Goal: Information Seeking & Learning: Compare options

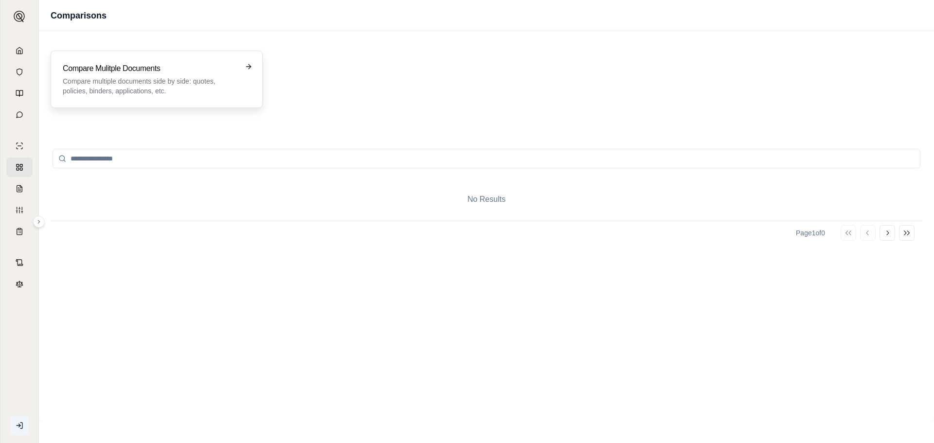
click at [143, 81] on p "Compare multiple documents side by side: quotes, policies, binders, application…" at bounding box center [150, 85] width 174 height 19
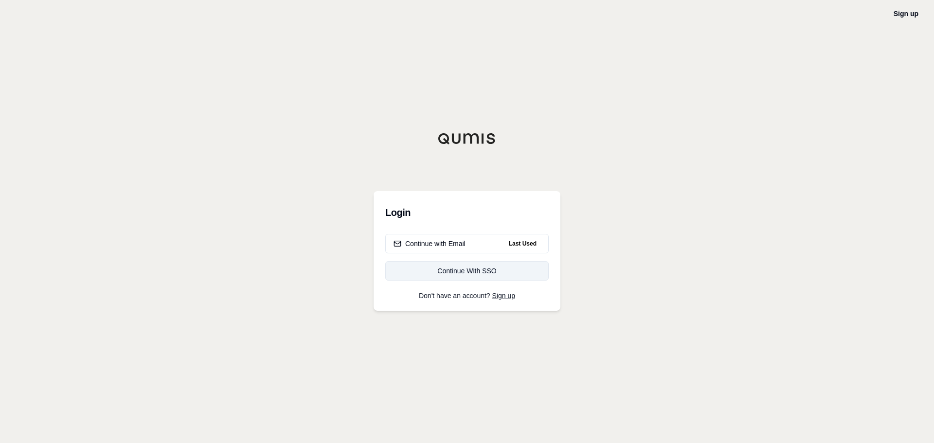
click at [487, 274] on div "Continue With SSO" at bounding box center [467, 271] width 147 height 10
click at [447, 248] on div "Continue with Email" at bounding box center [430, 244] width 72 height 10
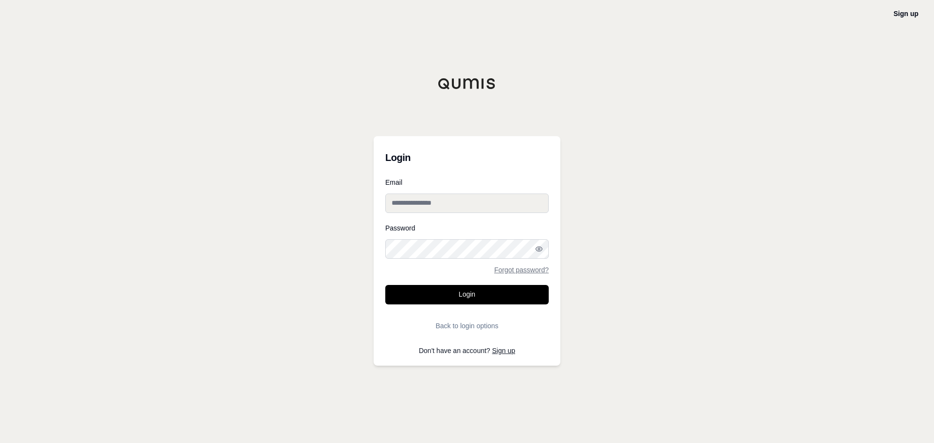
type input "**********"
click at [464, 302] on button "Login" at bounding box center [467, 294] width 164 height 19
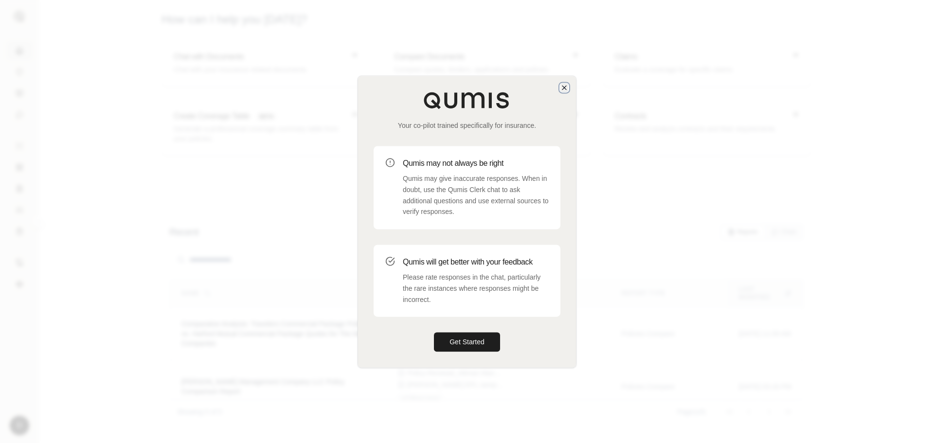
click at [566, 86] on icon "button" at bounding box center [565, 88] width 4 height 4
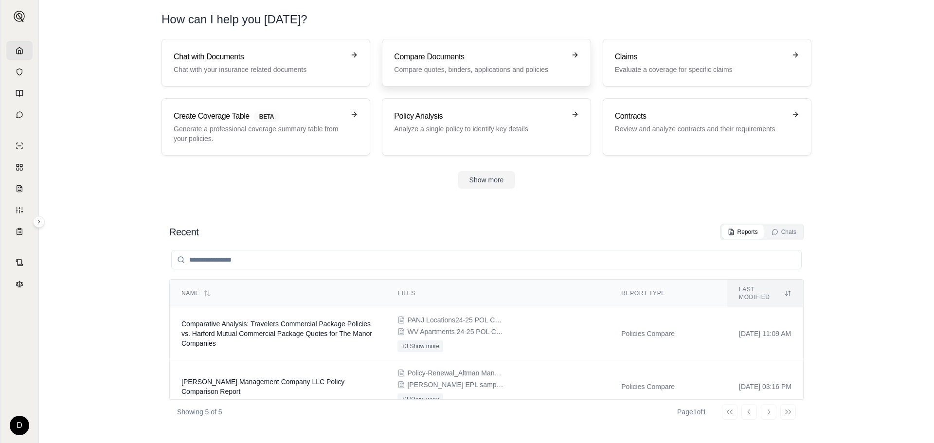
click at [435, 65] on p "Compare quotes, binders, applications and policies" at bounding box center [479, 70] width 171 height 10
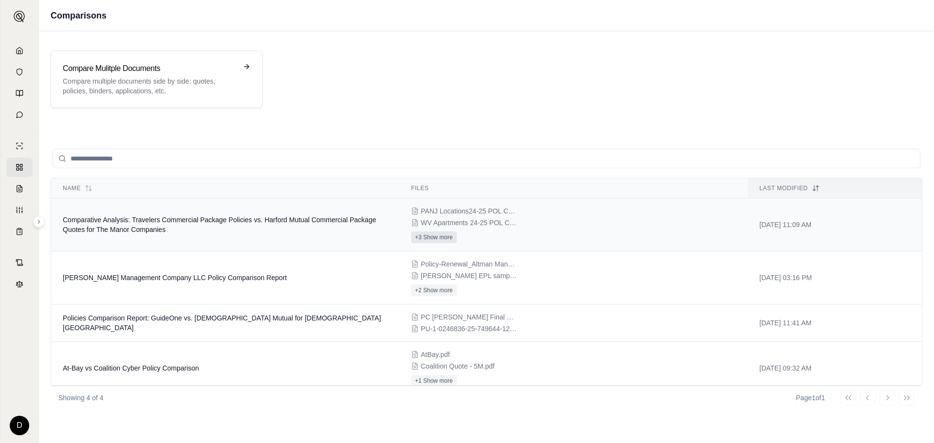
click at [434, 237] on button "+3 Show more" at bounding box center [434, 238] width 46 height 12
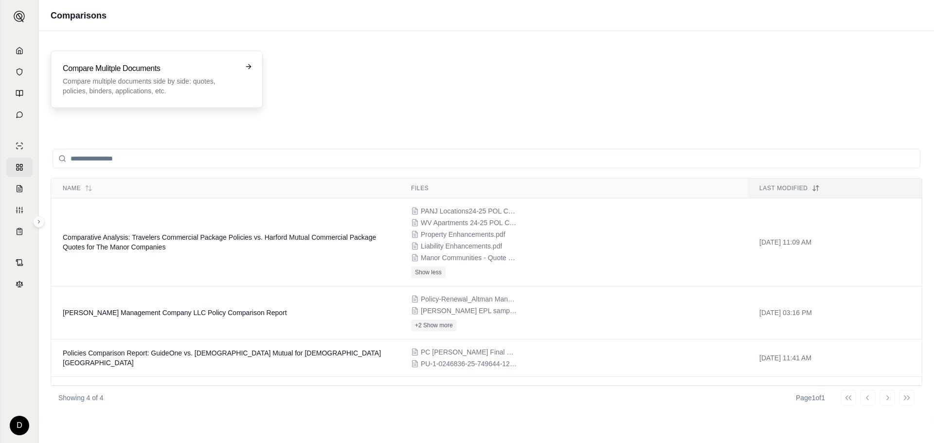
click at [250, 73] on div "Compare Mulitple Documents Compare multiple documents side by side: quotes, pol…" at bounding box center [157, 79] width 188 height 33
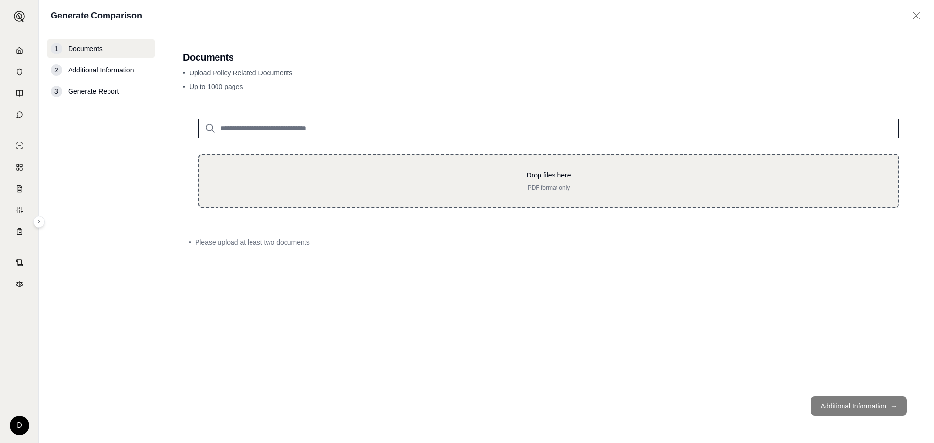
click at [277, 170] on p "Drop files here" at bounding box center [549, 175] width 668 height 10
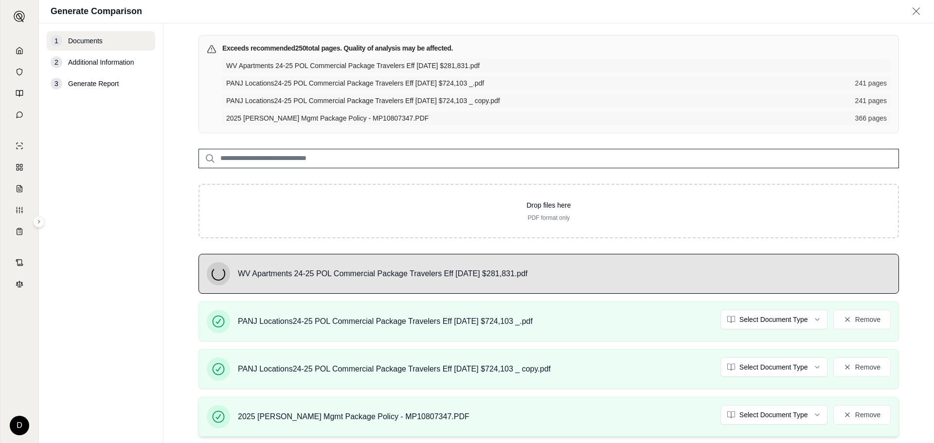
scroll to position [128, 0]
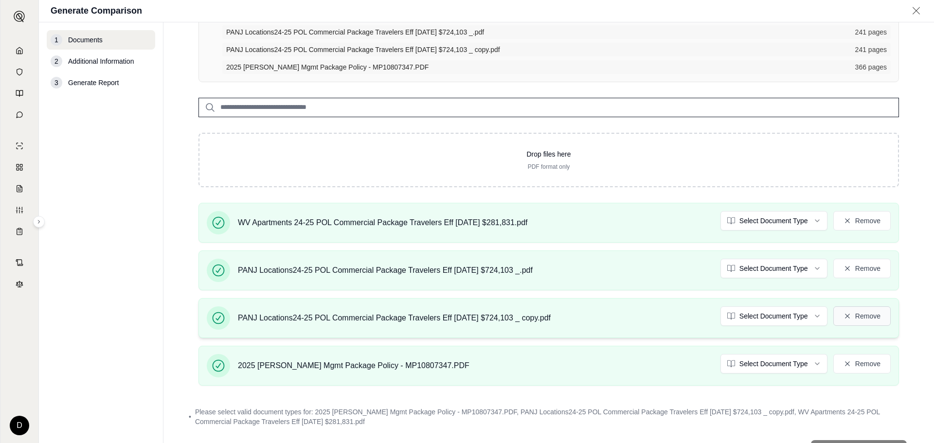
click at [849, 318] on button "Remove" at bounding box center [862, 316] width 57 height 19
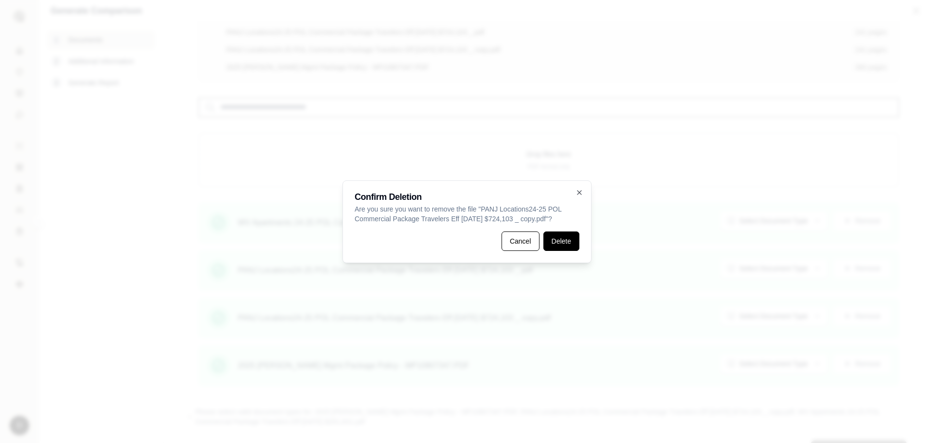
click at [558, 247] on button "Delete" at bounding box center [562, 241] width 36 height 19
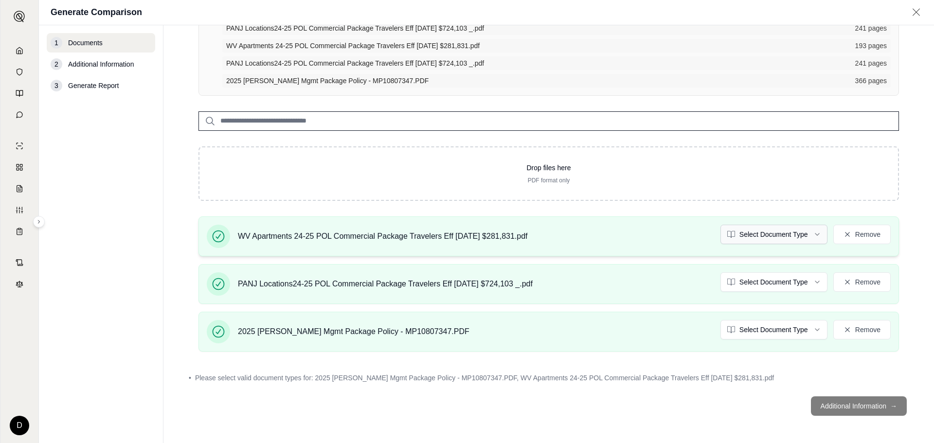
click at [790, 233] on html "D Generate Comparison 1 Documents 2 Additional Information 3 Generate Report Do…" at bounding box center [467, 258] width 934 height 516
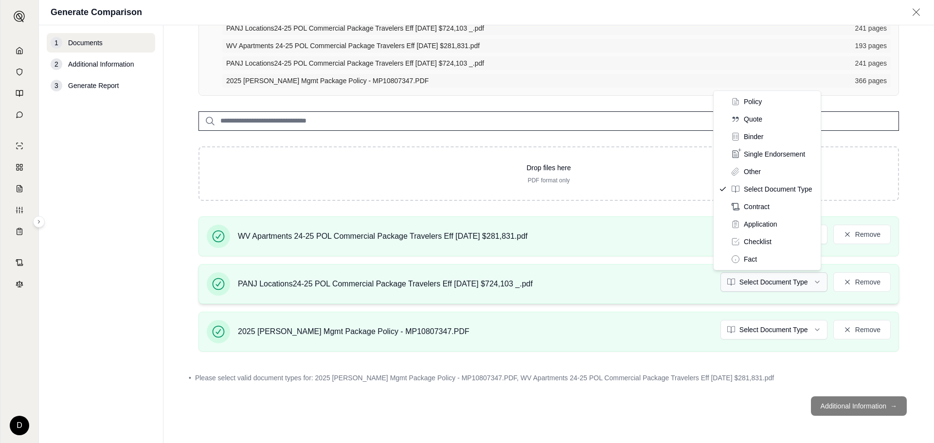
click at [770, 284] on html "D Generate Comparison 1 Documents 2 Additional Information 3 Generate Report Do…" at bounding box center [467, 258] width 934 height 516
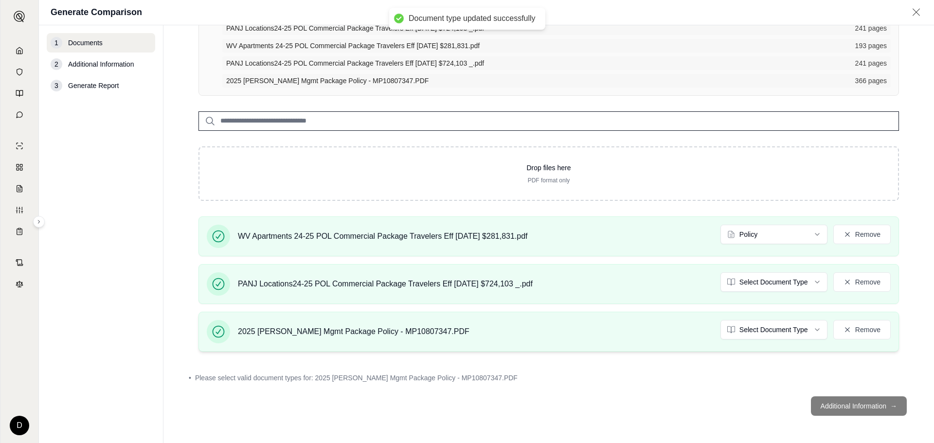
click at [762, 330] on div "2025 Altman Mgmt Package Policy - MP10807347.PDF Select Document Type Remove" at bounding box center [549, 332] width 701 height 40
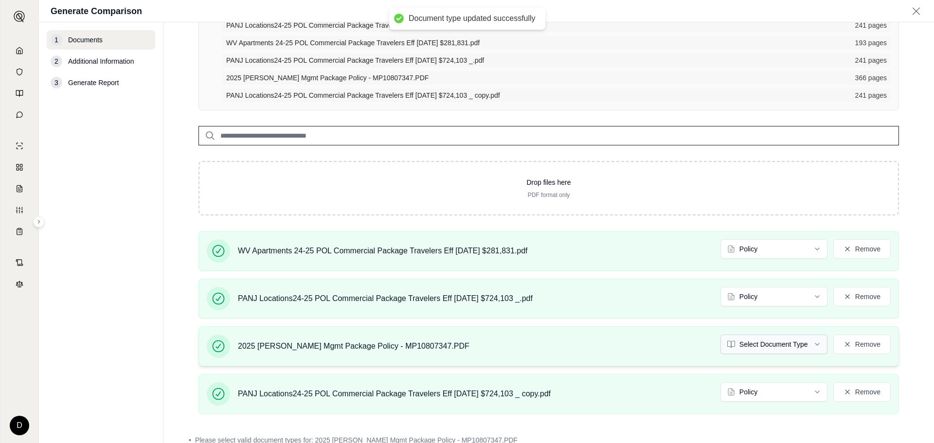
click at [770, 345] on html "Document type updated successfully D Generate Comparison 1 Documents 2 Addition…" at bounding box center [467, 258] width 934 height 516
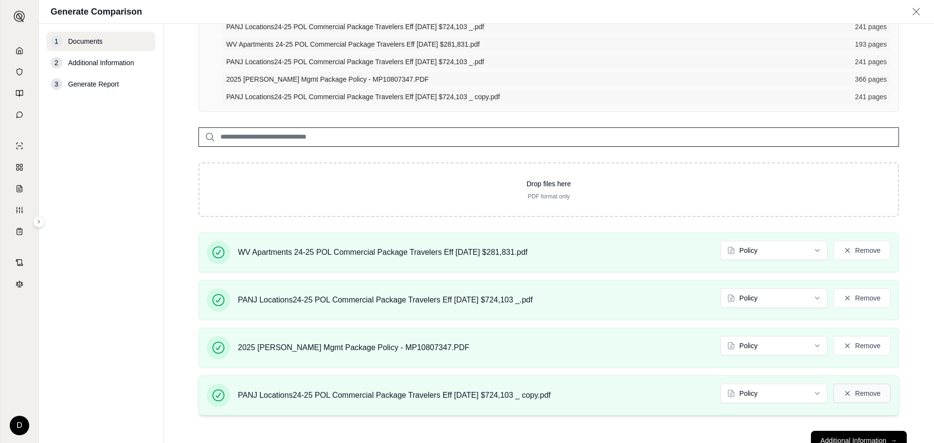
click at [855, 393] on button "Remove" at bounding box center [862, 393] width 57 height 19
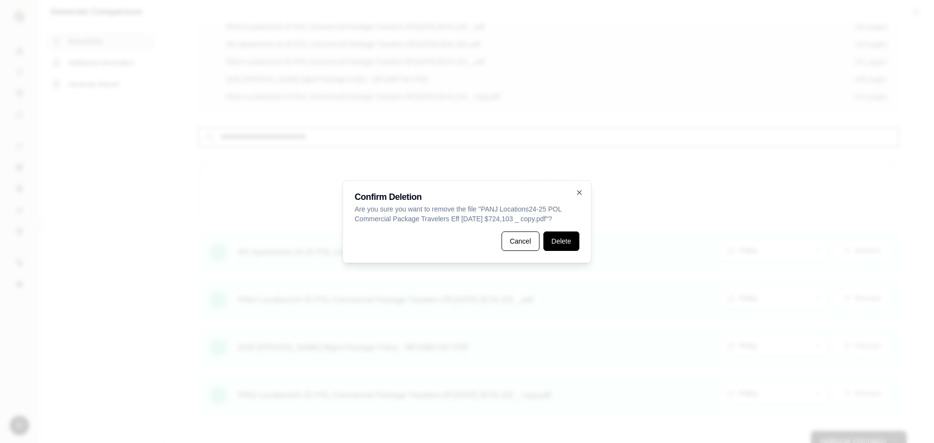
click at [548, 235] on button "Delete" at bounding box center [562, 241] width 36 height 19
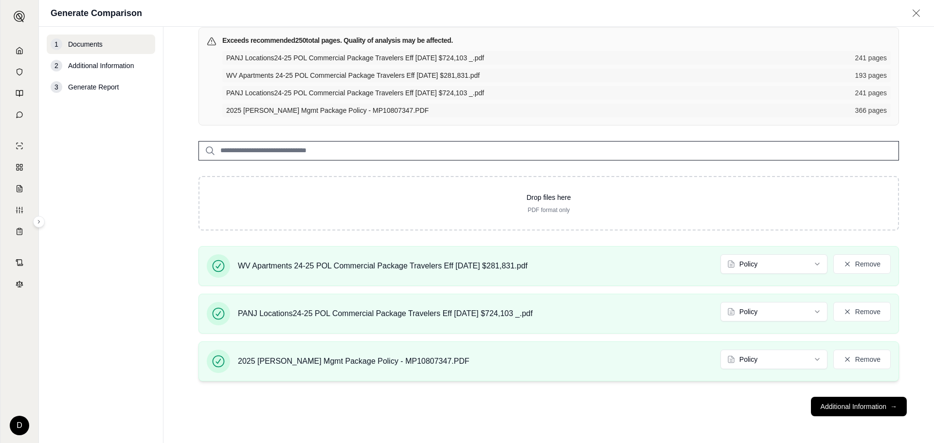
scroll to position [72, 0]
click at [860, 408] on button "Additional Information →" at bounding box center [859, 406] width 96 height 19
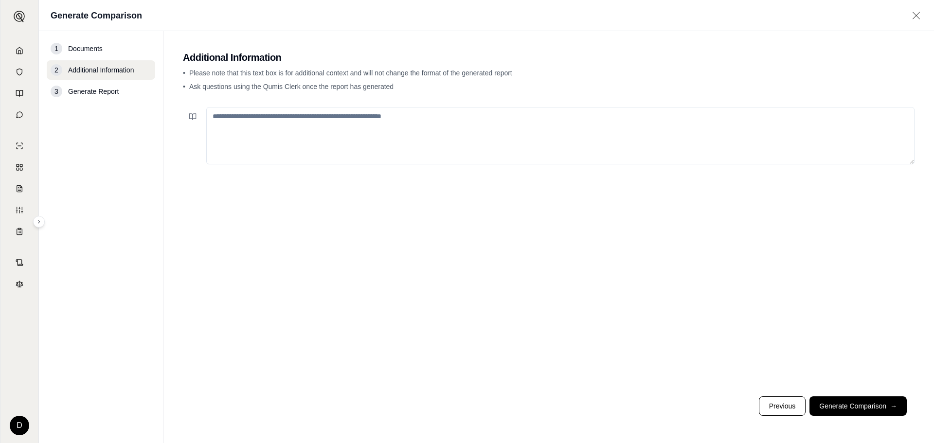
click at [245, 114] on textarea at bounding box center [560, 135] width 709 height 57
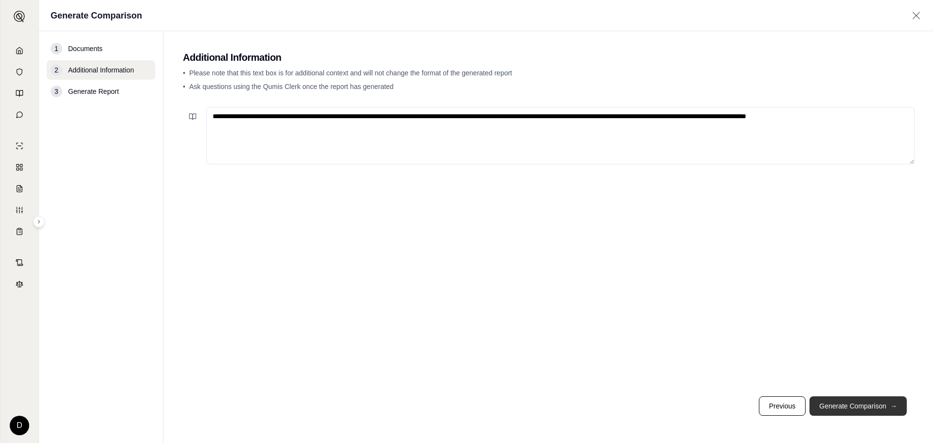
type textarea "**********"
click at [834, 409] on button "Generate Comparison →" at bounding box center [858, 406] width 97 height 19
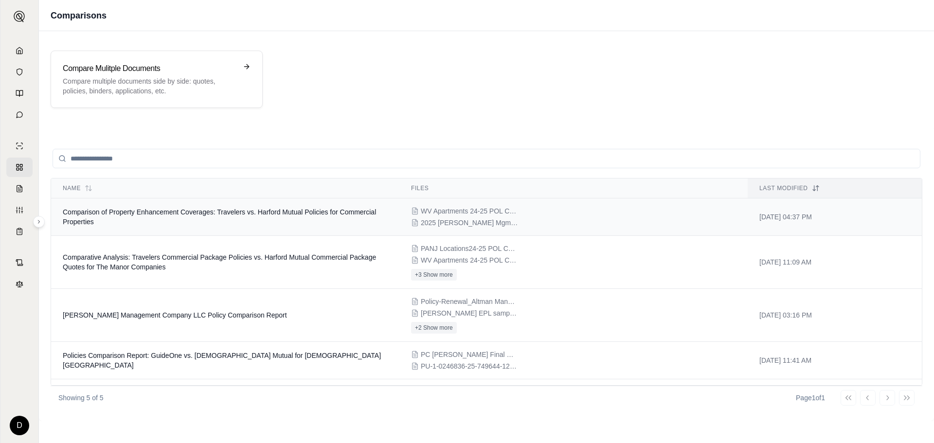
click at [240, 215] on span "Comparison of Property Enhancement Coverages: Travelers vs. Harford Mutual Poli…" at bounding box center [219, 217] width 313 height 18
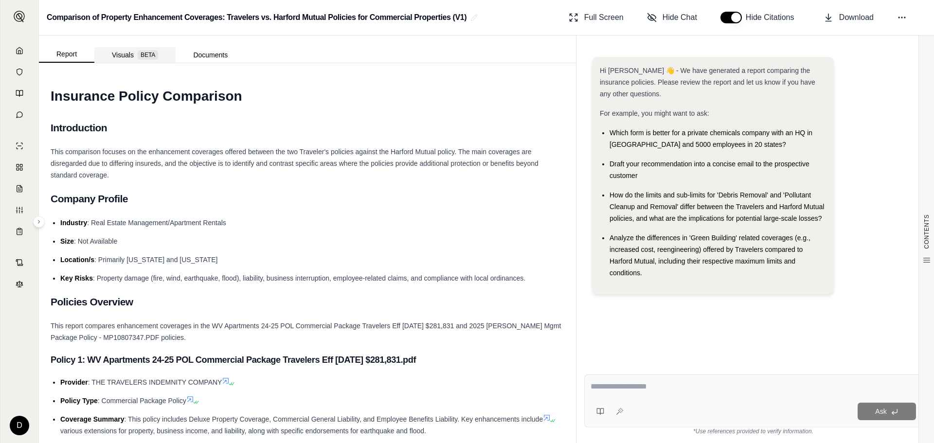
click at [127, 55] on button "Visuals BETA" at bounding box center [134, 55] width 81 height 16
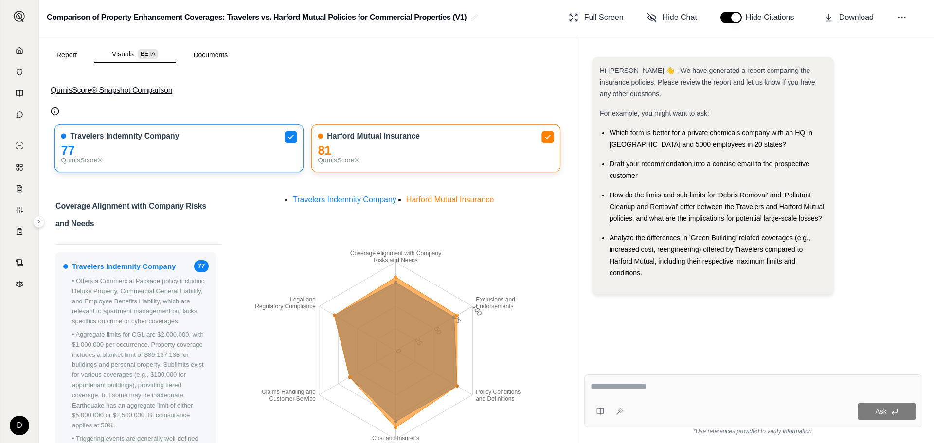
click at [135, 90] on button "QumisScore® Snapshot Comparison" at bounding box center [308, 90] width 514 height 31
click at [216, 54] on button "Documents" at bounding box center [211, 55] width 70 height 16
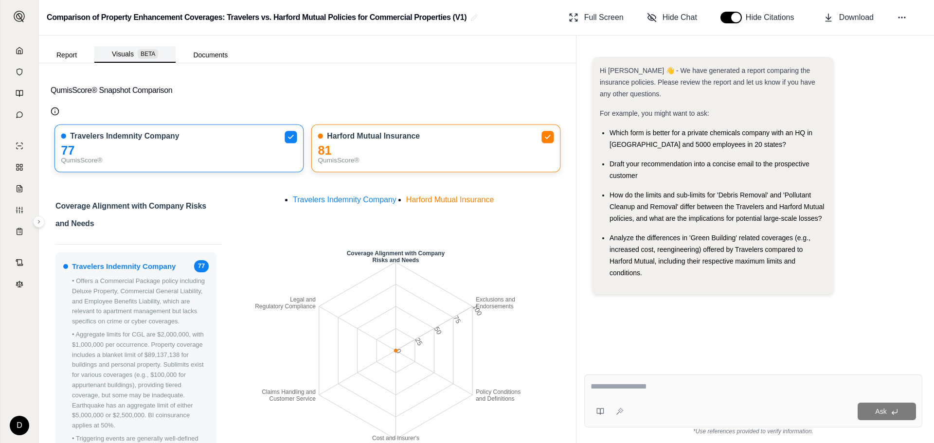
click at [155, 54] on span "BETA" at bounding box center [148, 54] width 20 height 10
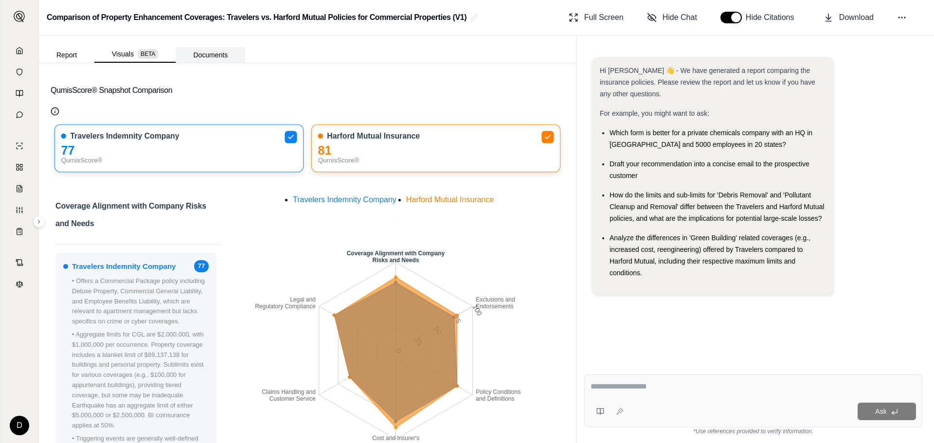
click at [226, 55] on button "Documents" at bounding box center [211, 55] width 70 height 16
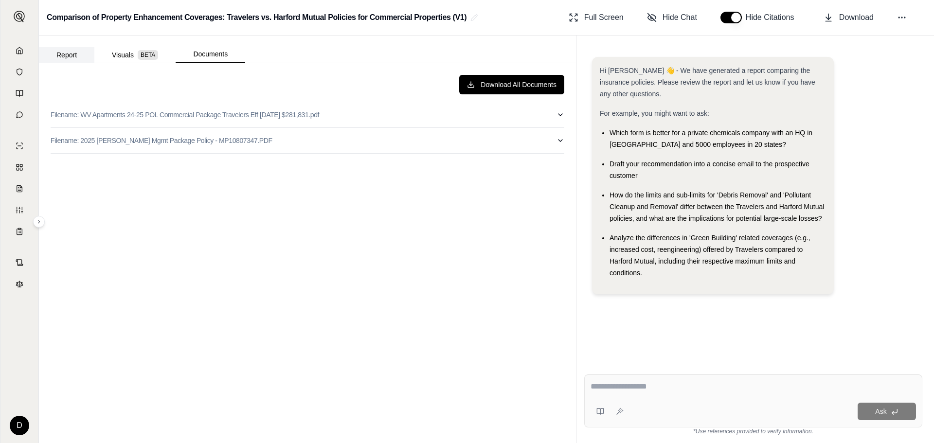
click at [68, 54] on button "Report" at bounding box center [66, 55] width 55 height 16
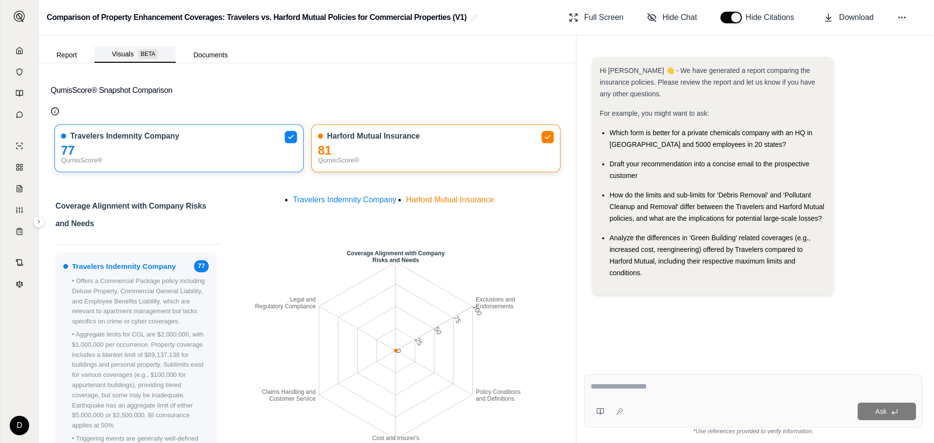
click at [132, 52] on button "Visuals BETA" at bounding box center [134, 54] width 81 height 17
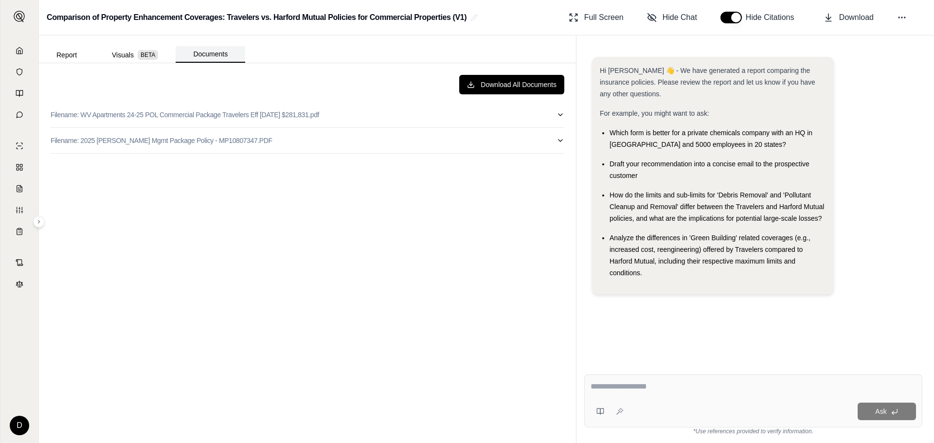
click at [208, 53] on button "Documents" at bounding box center [211, 54] width 70 height 17
click at [564, 117] on div "Download All Documents Filename: WV Apartments 24-25 POL Commercial Package Tra…" at bounding box center [308, 253] width 530 height 372
click at [559, 117] on icon "button" at bounding box center [561, 115] width 8 height 8
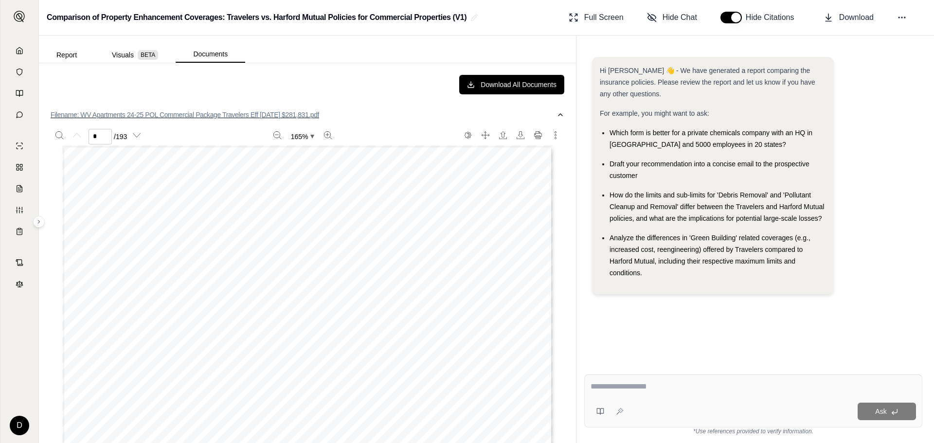
click at [559, 117] on div "Download All Documents Filename: WV Apartments 24-25 POL Commercial Package Tra…" at bounding box center [308, 253] width 530 height 372
click at [557, 114] on icon "button" at bounding box center [561, 115] width 8 height 8
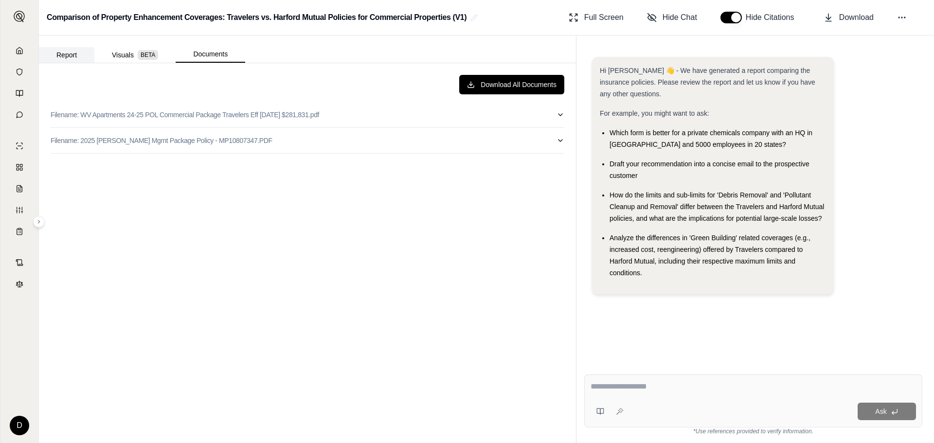
click at [71, 53] on button "Report" at bounding box center [66, 55] width 55 height 16
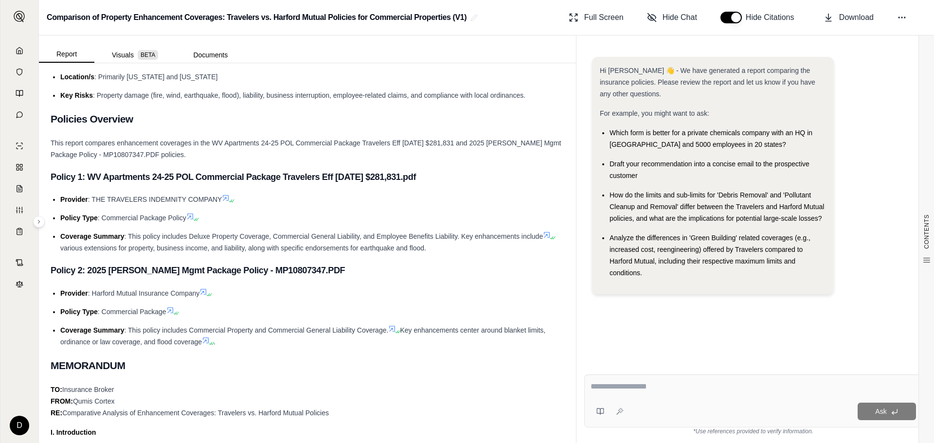
scroll to position [97, 0]
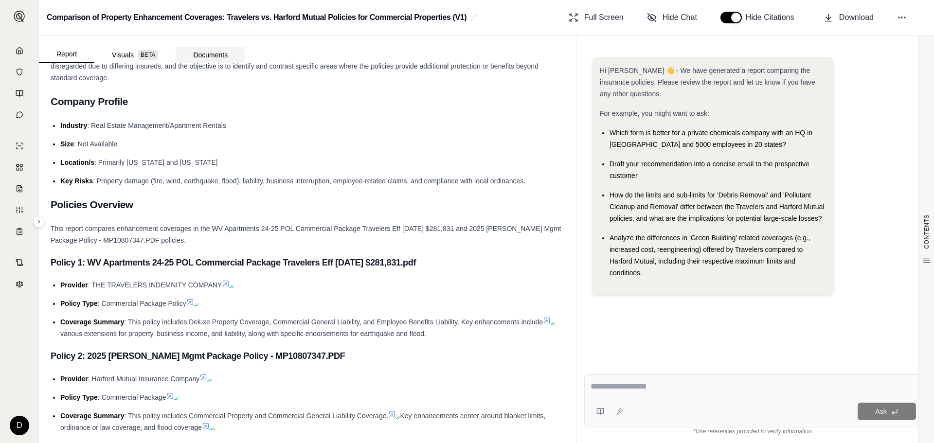
click at [213, 49] on button "Documents" at bounding box center [211, 55] width 70 height 16
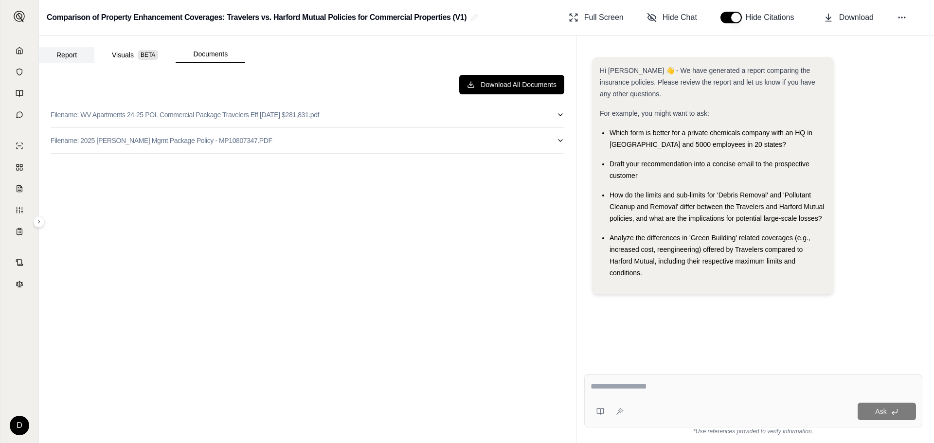
click at [63, 54] on button "Report" at bounding box center [66, 55] width 55 height 16
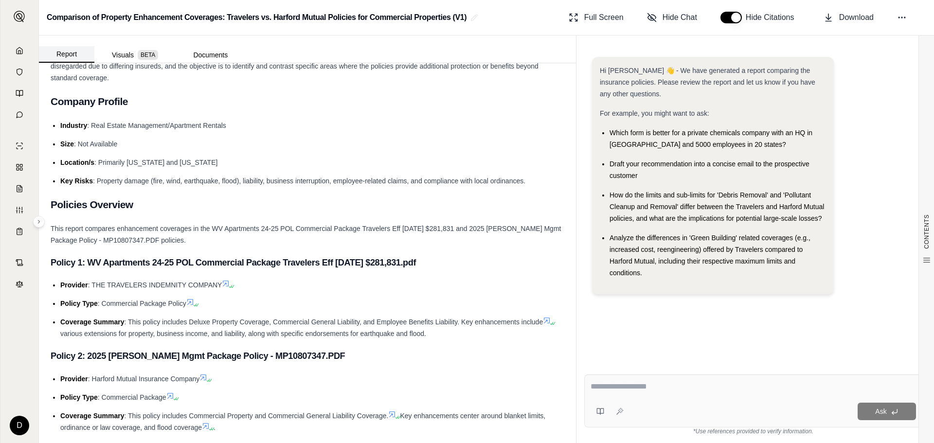
scroll to position [0, 0]
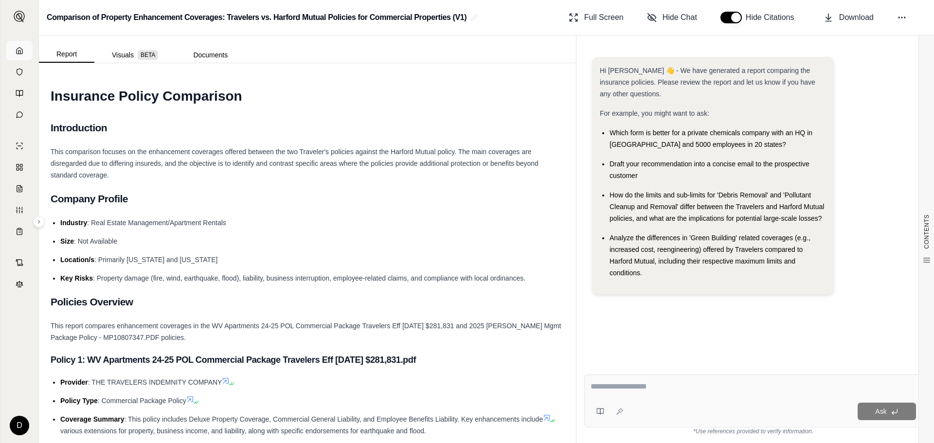
click at [29, 49] on link at bounding box center [19, 50] width 26 height 19
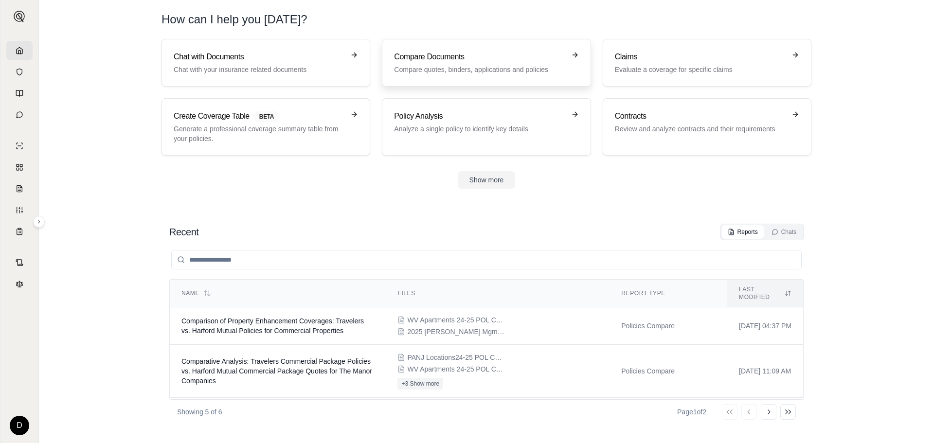
click at [456, 66] on p "Compare quotes, binders, applications and policies" at bounding box center [479, 70] width 171 height 10
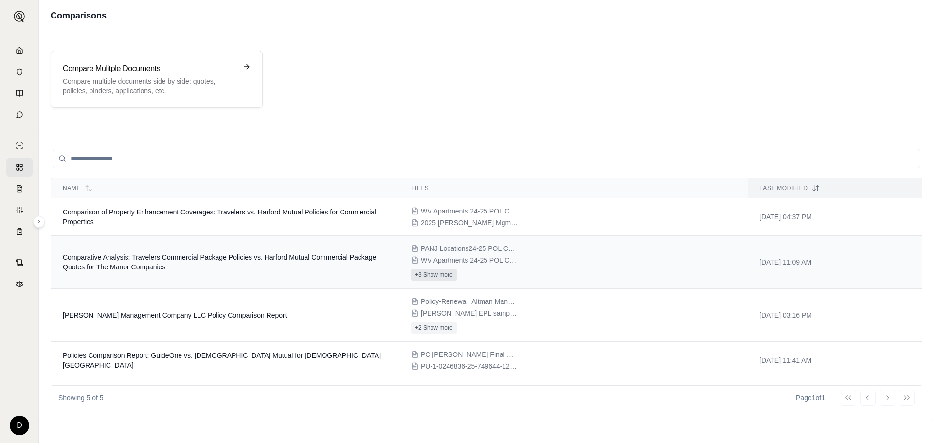
click at [429, 275] on button "+3 Show more" at bounding box center [434, 275] width 46 height 12
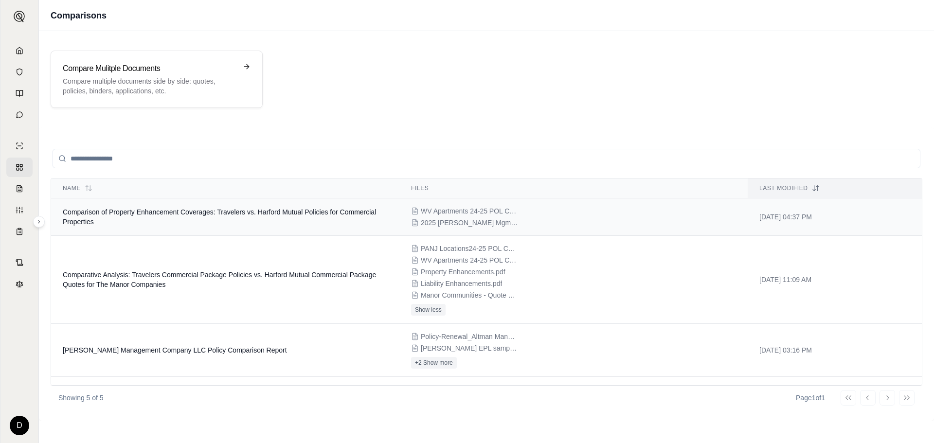
click at [519, 216] on div "WV Apartments 24-25 POL Commercial Package Travelers Eff [DATE] $281,831.pdf 20…" at bounding box center [573, 216] width 325 height 21
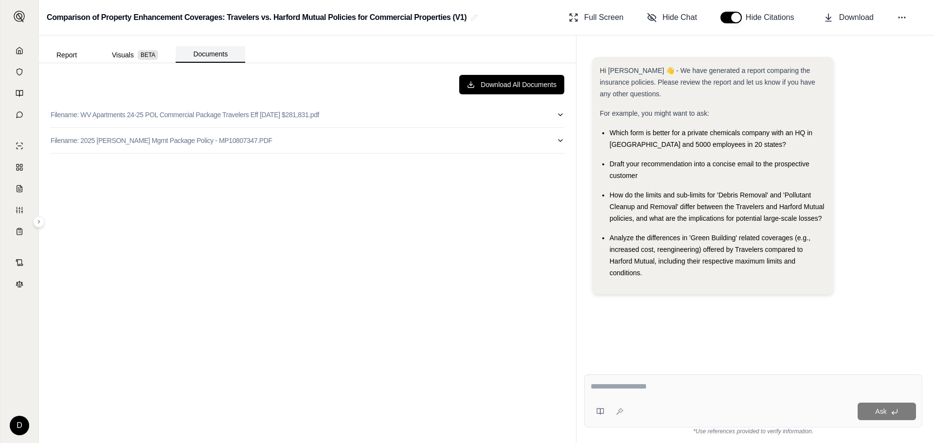
click at [217, 53] on button "Documents" at bounding box center [211, 54] width 70 height 17
click at [63, 62] on button "Report" at bounding box center [66, 55] width 55 height 16
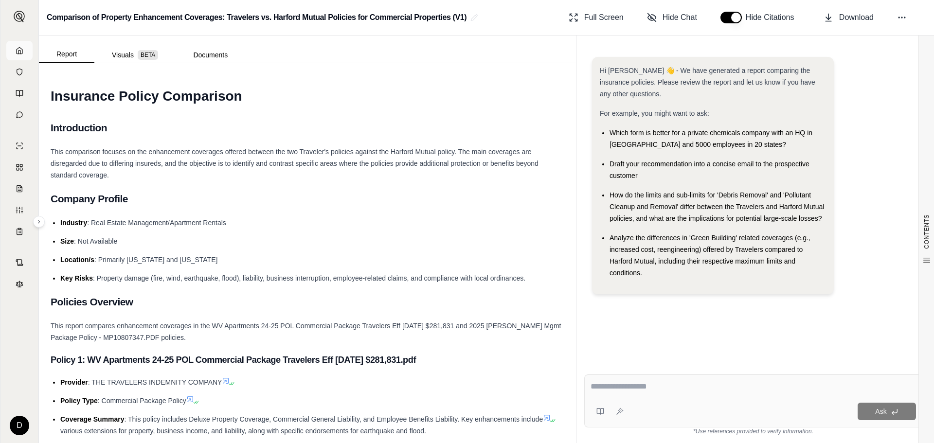
click at [20, 49] on icon at bounding box center [20, 51] width 8 height 8
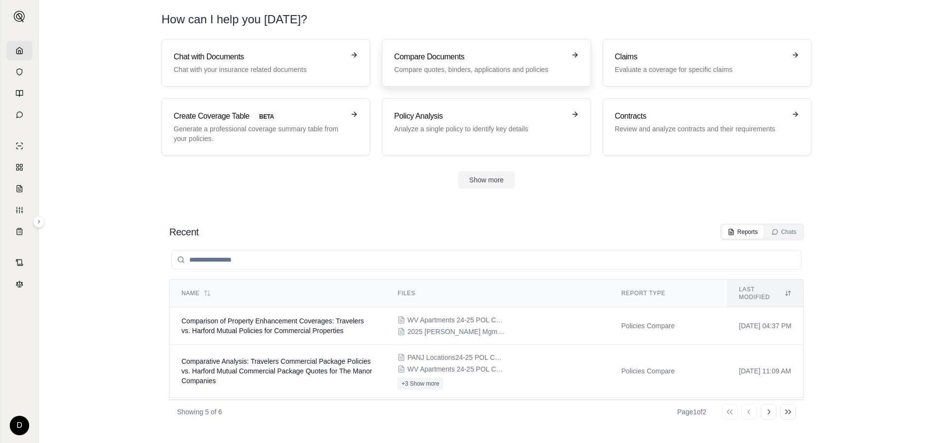
click at [468, 66] on p "Compare quotes, binders, applications and policies" at bounding box center [479, 70] width 171 height 10
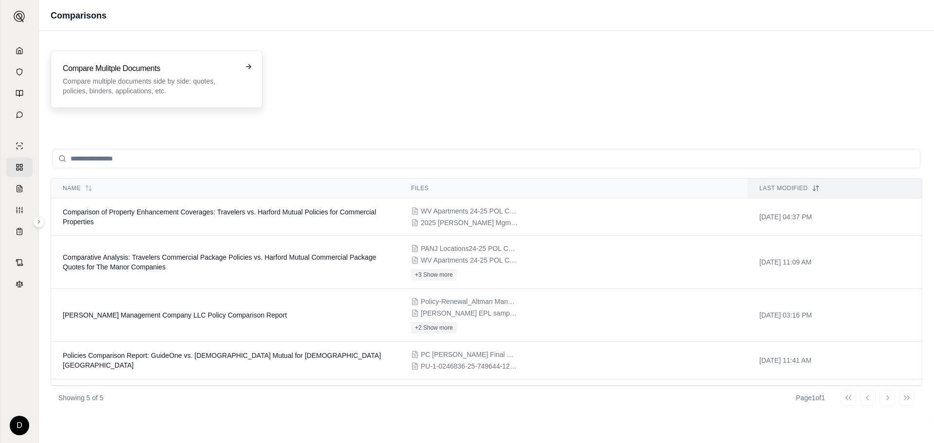
click at [140, 80] on p "Compare multiple documents side by side: quotes, policies, binders, application…" at bounding box center [150, 85] width 174 height 19
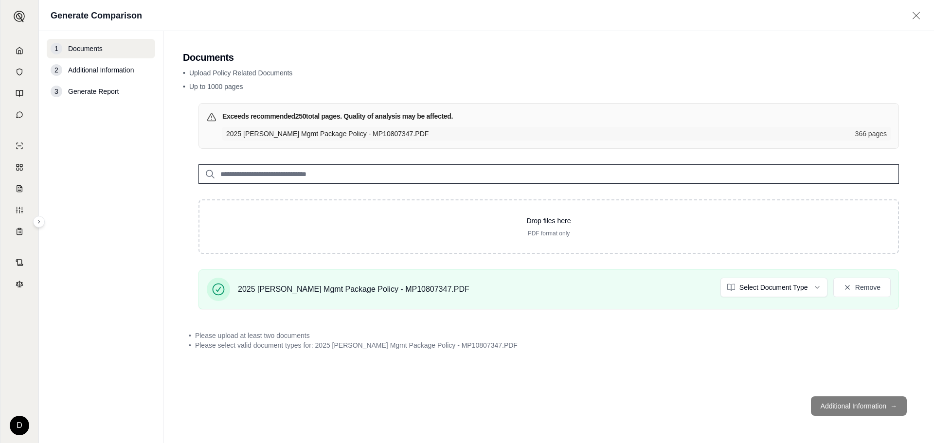
click at [319, 176] on input "search" at bounding box center [549, 173] width 701 height 19
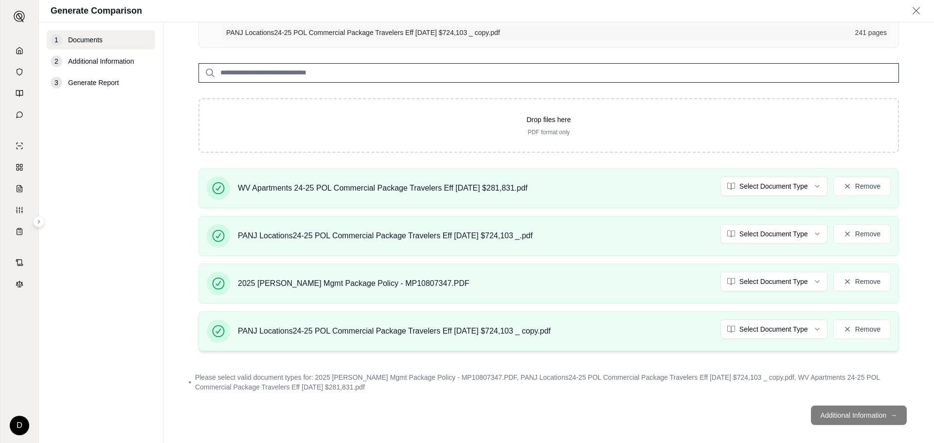
scroll to position [172, 0]
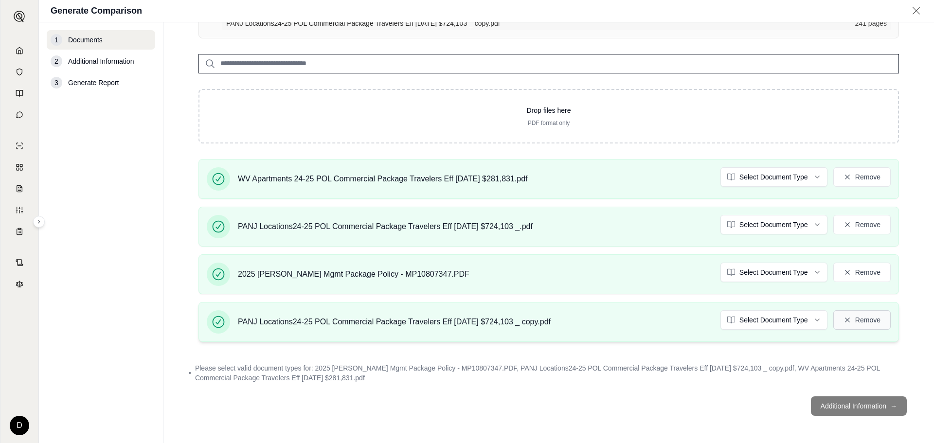
click at [849, 323] on button "Remove" at bounding box center [862, 319] width 57 height 19
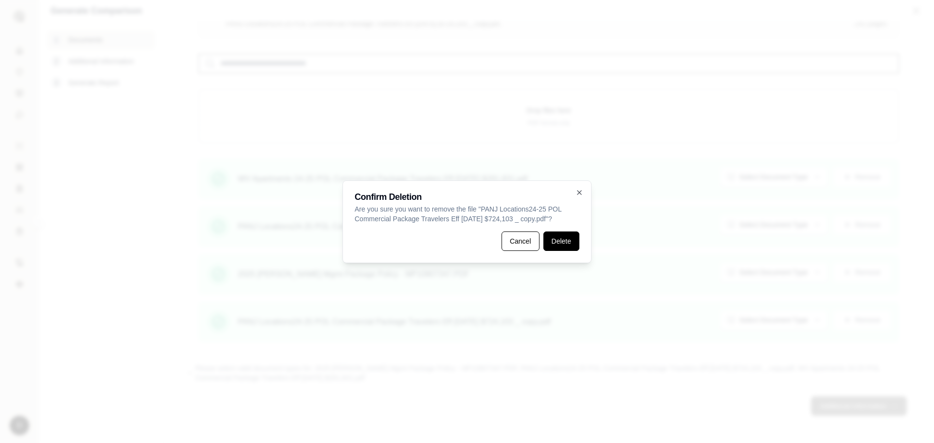
click at [570, 245] on button "Delete" at bounding box center [562, 241] width 36 height 19
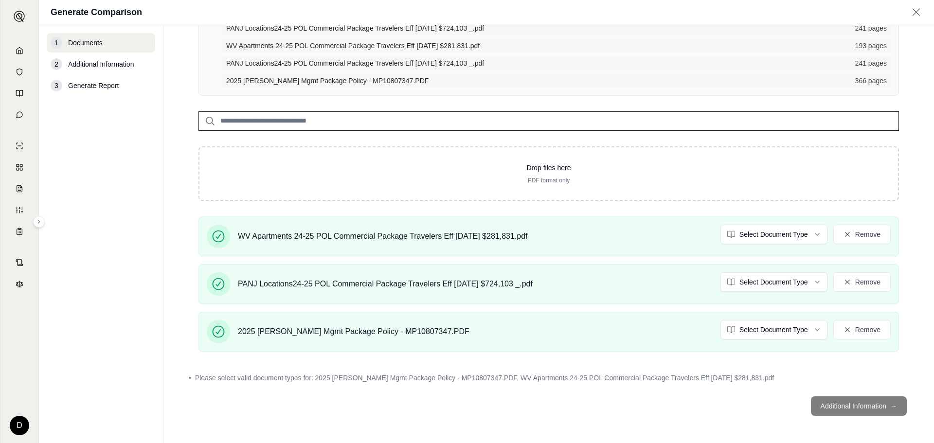
click at [394, 366] on div "Exceeds recommended 250 total pages. Quality of analysis may be affected. PANJ …" at bounding box center [549, 193] width 732 height 391
click at [754, 389] on footer "Additional Information →" at bounding box center [549, 406] width 732 height 35
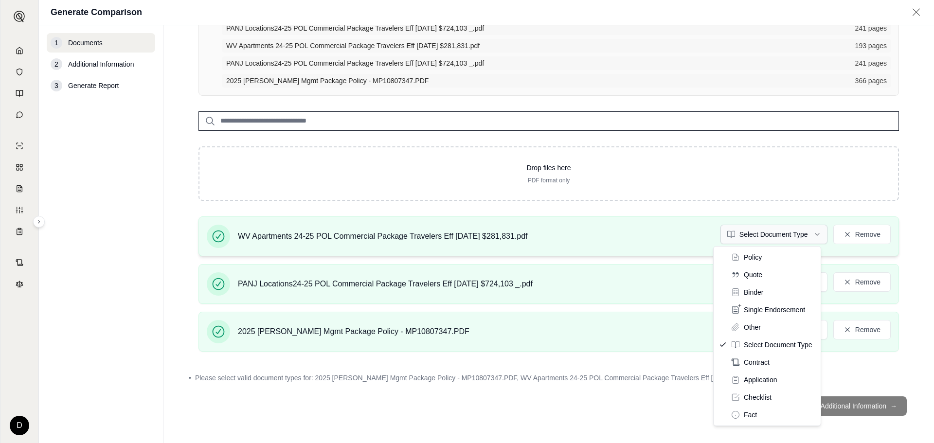
click at [767, 229] on html "D Generate Comparison 1 Documents 2 Additional Information 3 Generate Report Do…" at bounding box center [467, 258] width 934 height 516
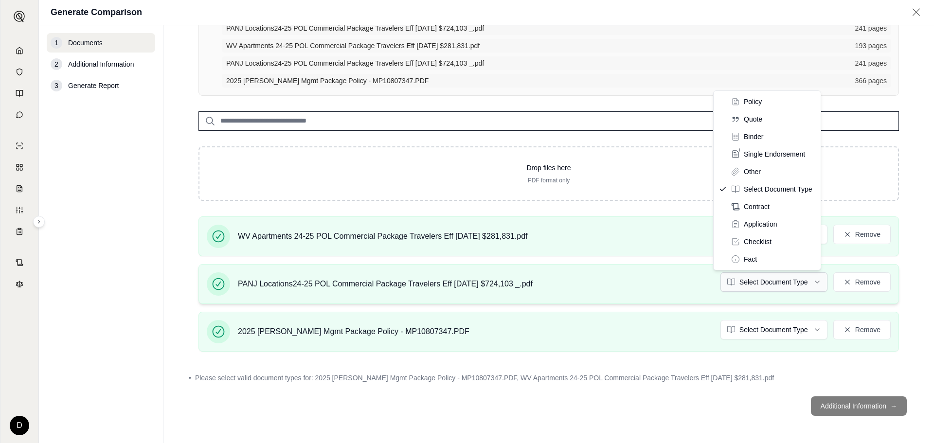
click at [758, 280] on html "D Generate Comparison 1 Documents 2 Additional Information 3 Generate Report Do…" at bounding box center [467, 258] width 934 height 516
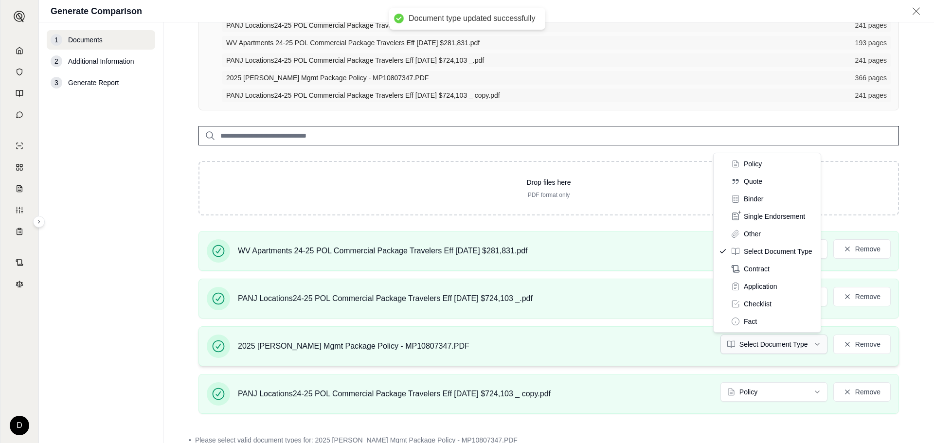
click at [754, 344] on html "Document type updated successfully D Generate Comparison 1 Documents 2 Addition…" at bounding box center [467, 258] width 934 height 516
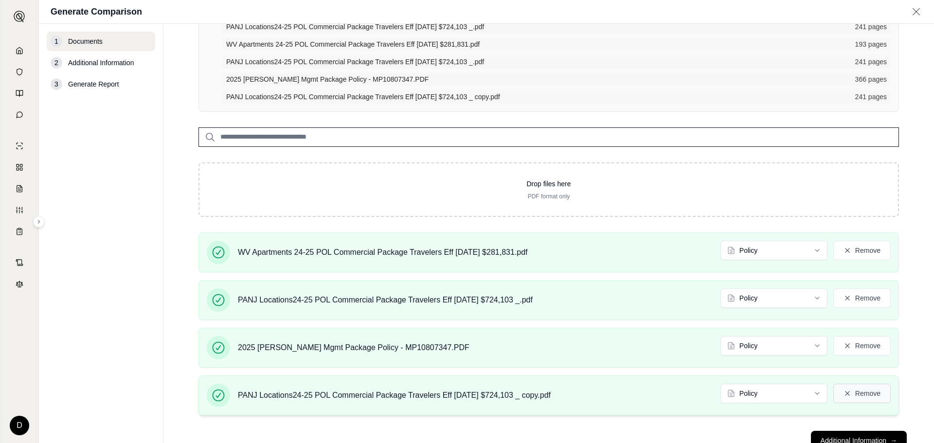
click at [847, 395] on button "Remove" at bounding box center [862, 393] width 57 height 19
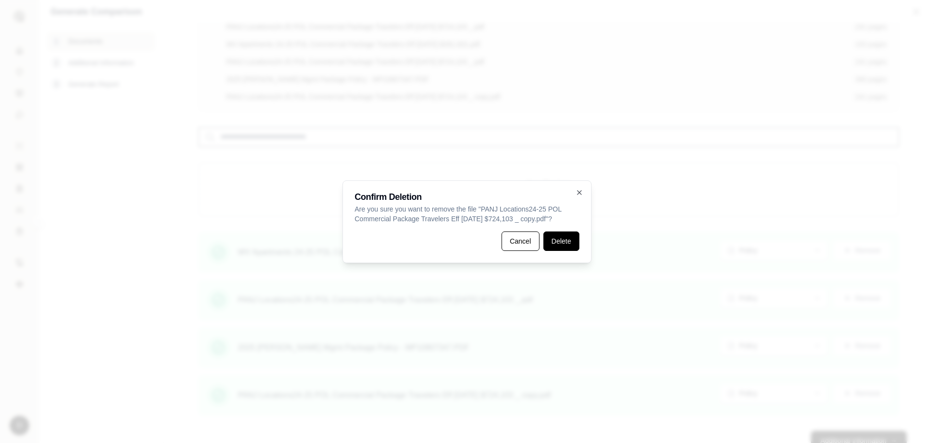
click at [564, 240] on button "Delete" at bounding box center [562, 241] width 36 height 19
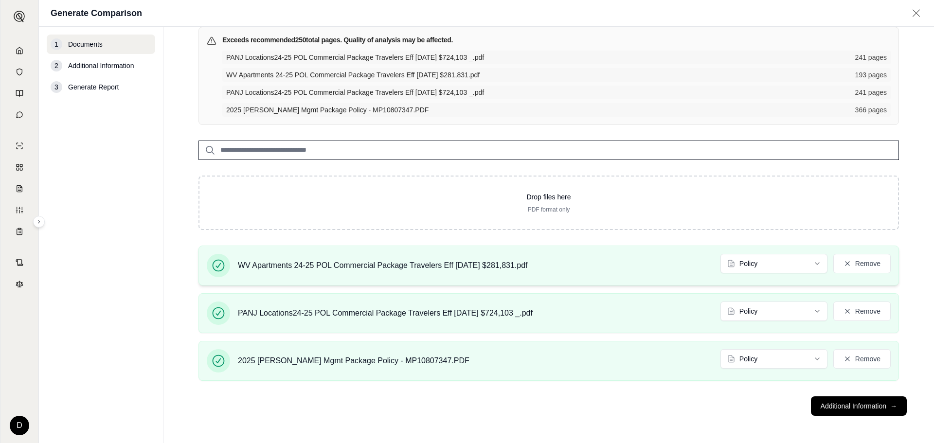
scroll to position [72, 0]
click at [828, 409] on button "Additional Information →" at bounding box center [859, 406] width 96 height 19
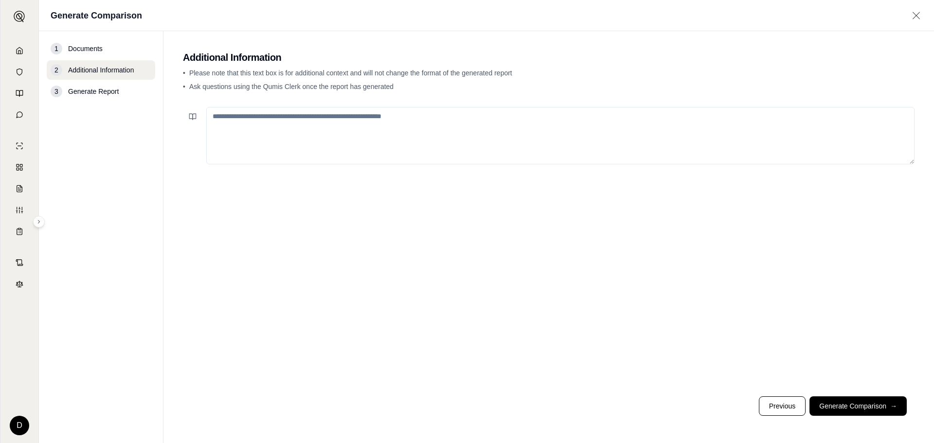
click at [243, 127] on textarea at bounding box center [560, 135] width 709 height 57
click at [640, 116] on textarea "**********" at bounding box center [560, 135] width 709 height 57
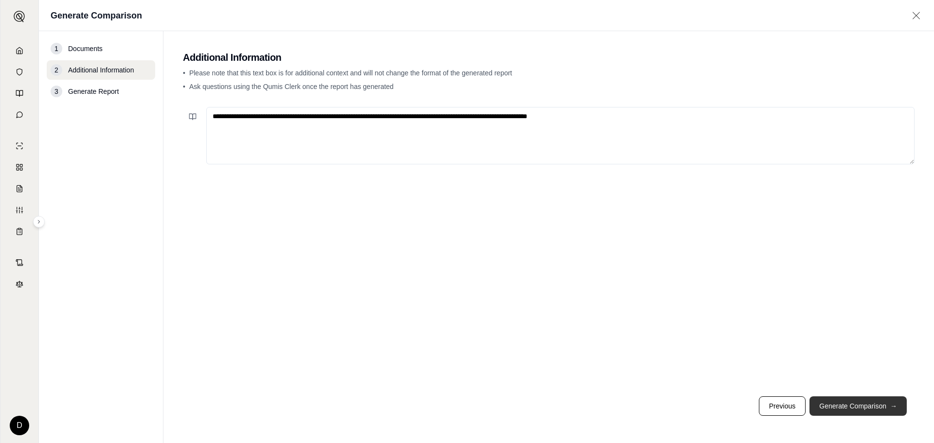
type textarea "**********"
click at [857, 408] on button "Generate Comparison →" at bounding box center [858, 406] width 97 height 19
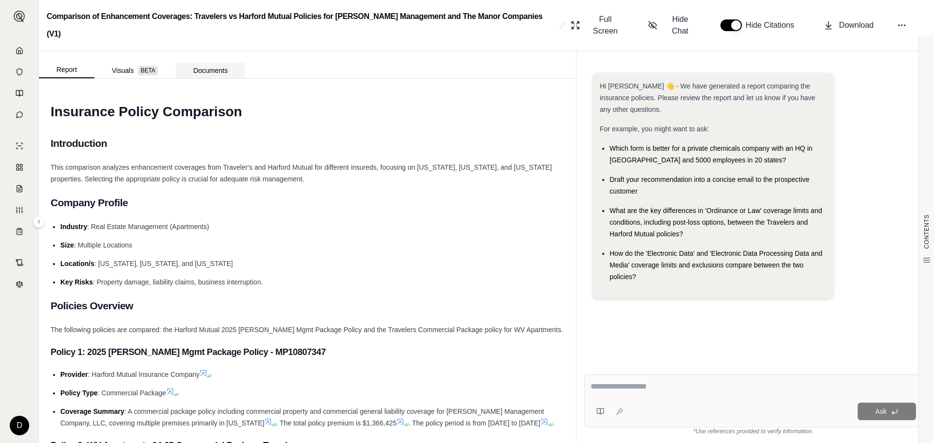
click at [205, 63] on button "Documents" at bounding box center [211, 71] width 70 height 16
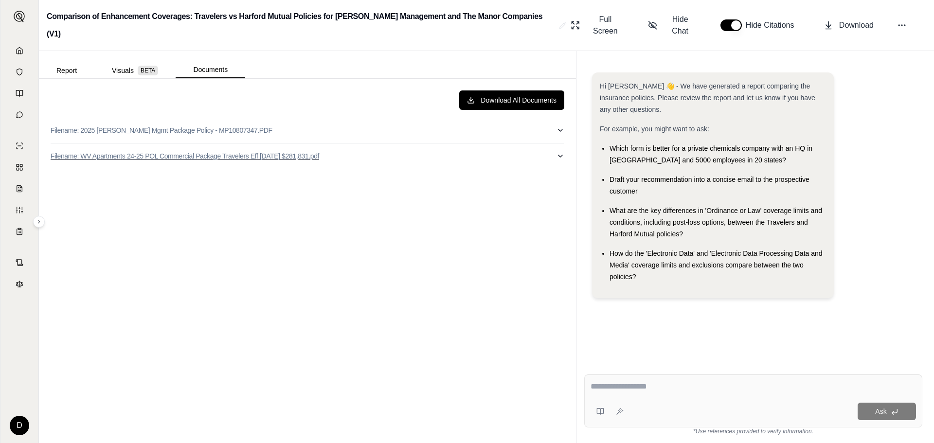
click at [366, 144] on button "Filename: WV Apartments 24-25 POL Commercial Package Travelers Eff [DATE] $281,…" at bounding box center [308, 156] width 514 height 25
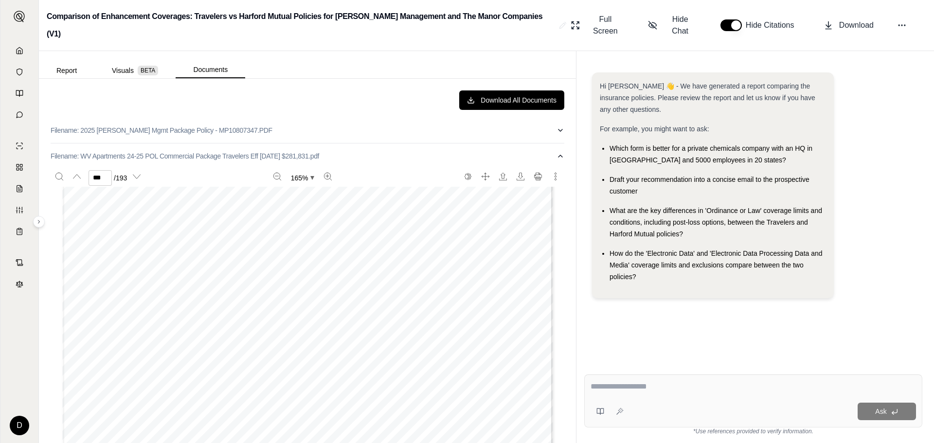
scroll to position [79313, 0]
click at [557, 152] on icon "button" at bounding box center [561, 156] width 8 height 8
type input "***"
click at [123, 63] on button "Visuals BETA" at bounding box center [134, 71] width 81 height 16
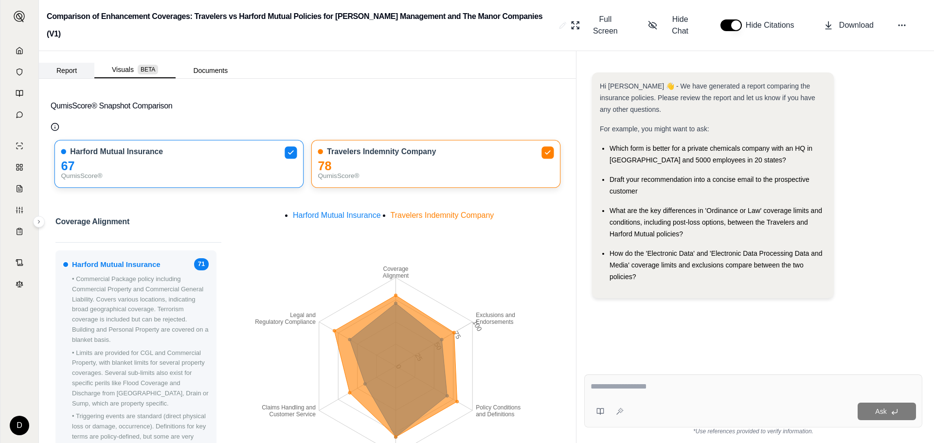
click at [68, 63] on button "Report" at bounding box center [66, 71] width 55 height 16
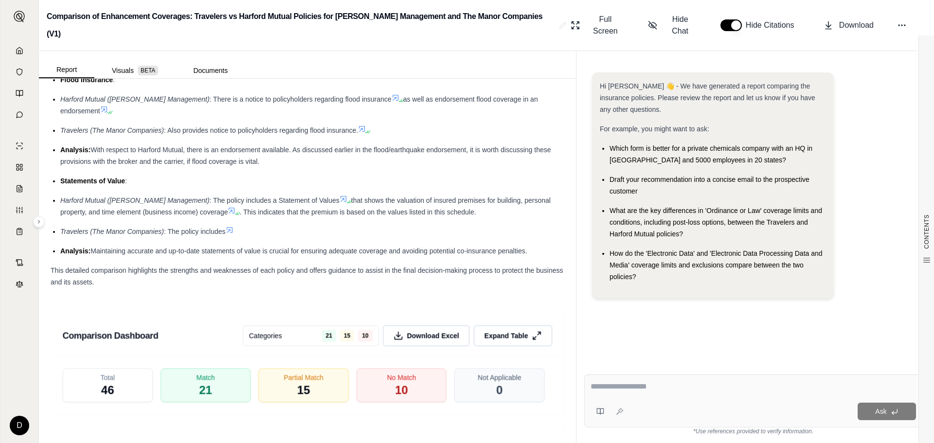
scroll to position [2063, 0]
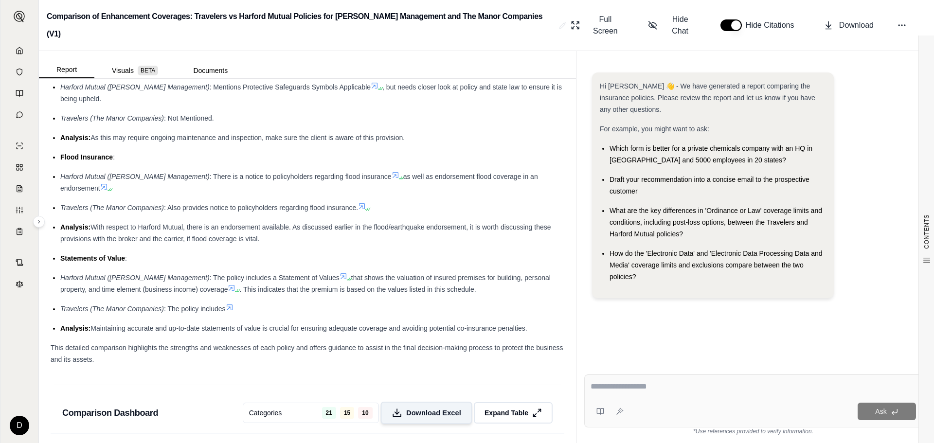
click at [417, 408] on span "Download Excel" at bounding box center [433, 413] width 55 height 10
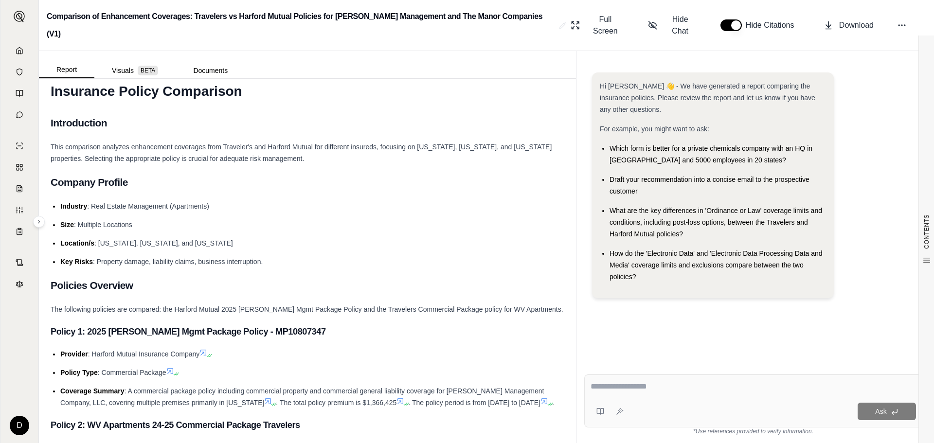
scroll to position [0, 0]
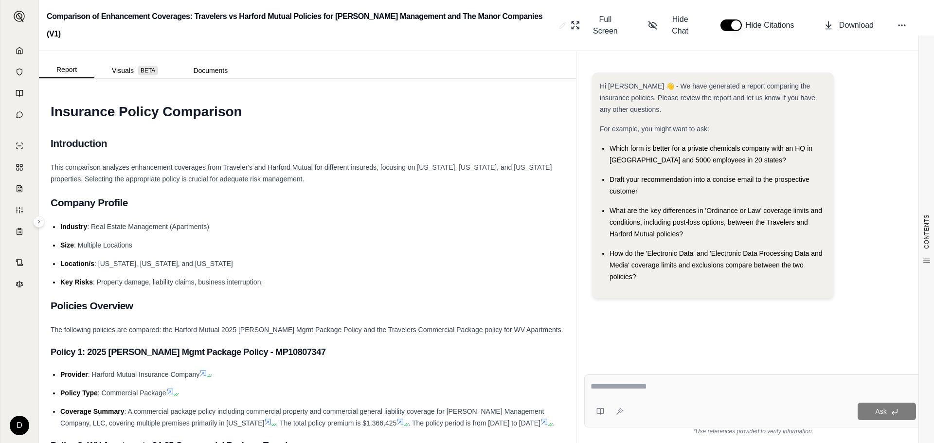
click at [15, 49] on link at bounding box center [19, 50] width 26 height 19
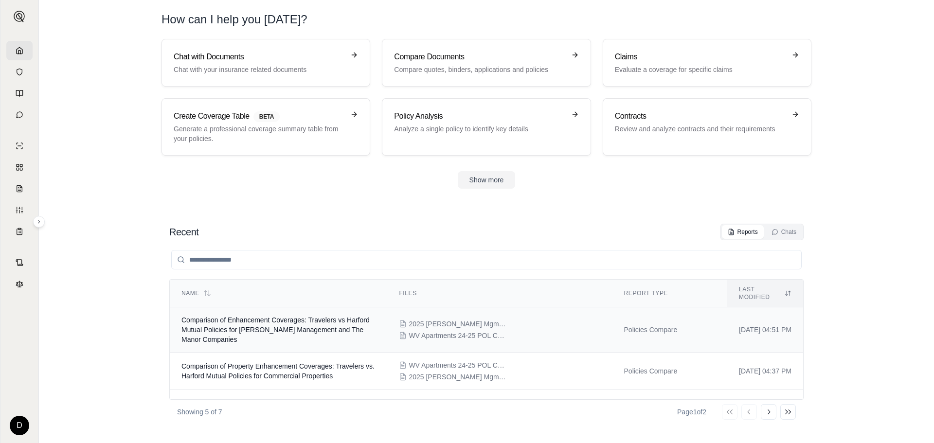
drag, startPoint x: 521, startPoint y: 328, endPoint x: 494, endPoint y: 317, distance: 28.8
click at [494, 319] on div "2025 [PERSON_NAME] Mgmt Package Policy - MP10807347.PDF WV Apartments 24-25 POL…" at bounding box center [499, 329] width 201 height 21
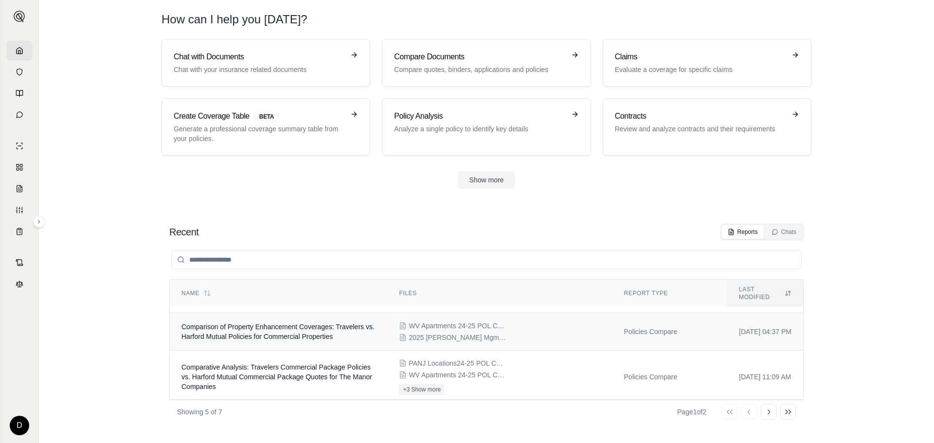
scroll to position [37, 0]
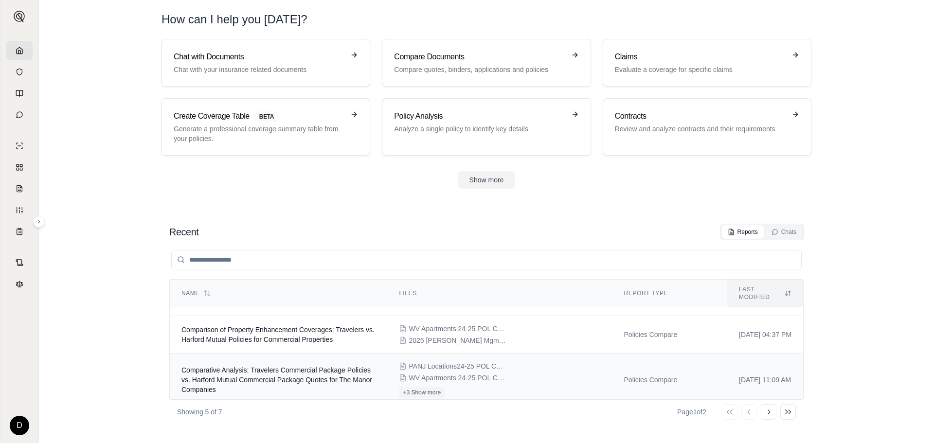
click at [302, 378] on span "Comparative Analysis: Travelers Commercial Package Policies vs. Harford Mutual …" at bounding box center [277, 379] width 191 height 27
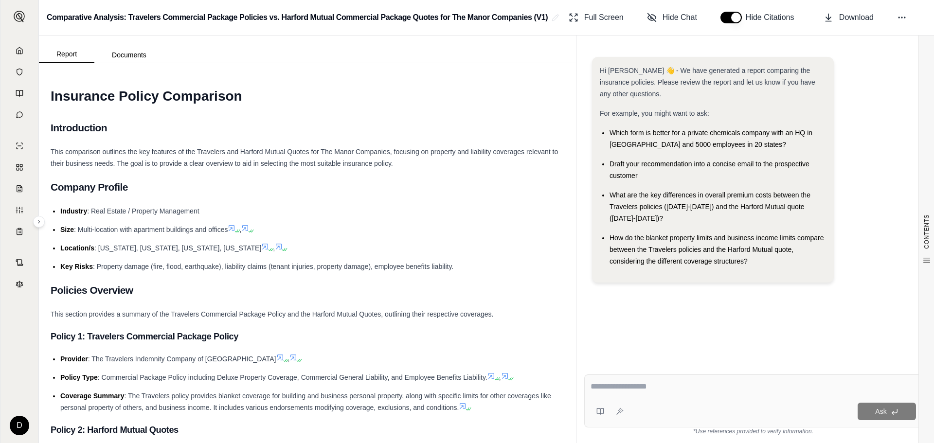
click at [615, 387] on textarea at bounding box center [754, 387] width 326 height 12
type textarea "**********"
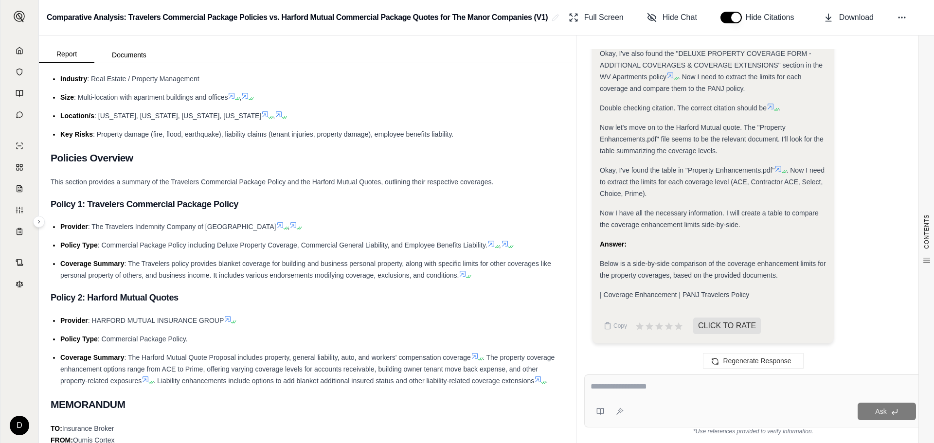
scroll to position [292, 0]
